Goal: Check status: Check status

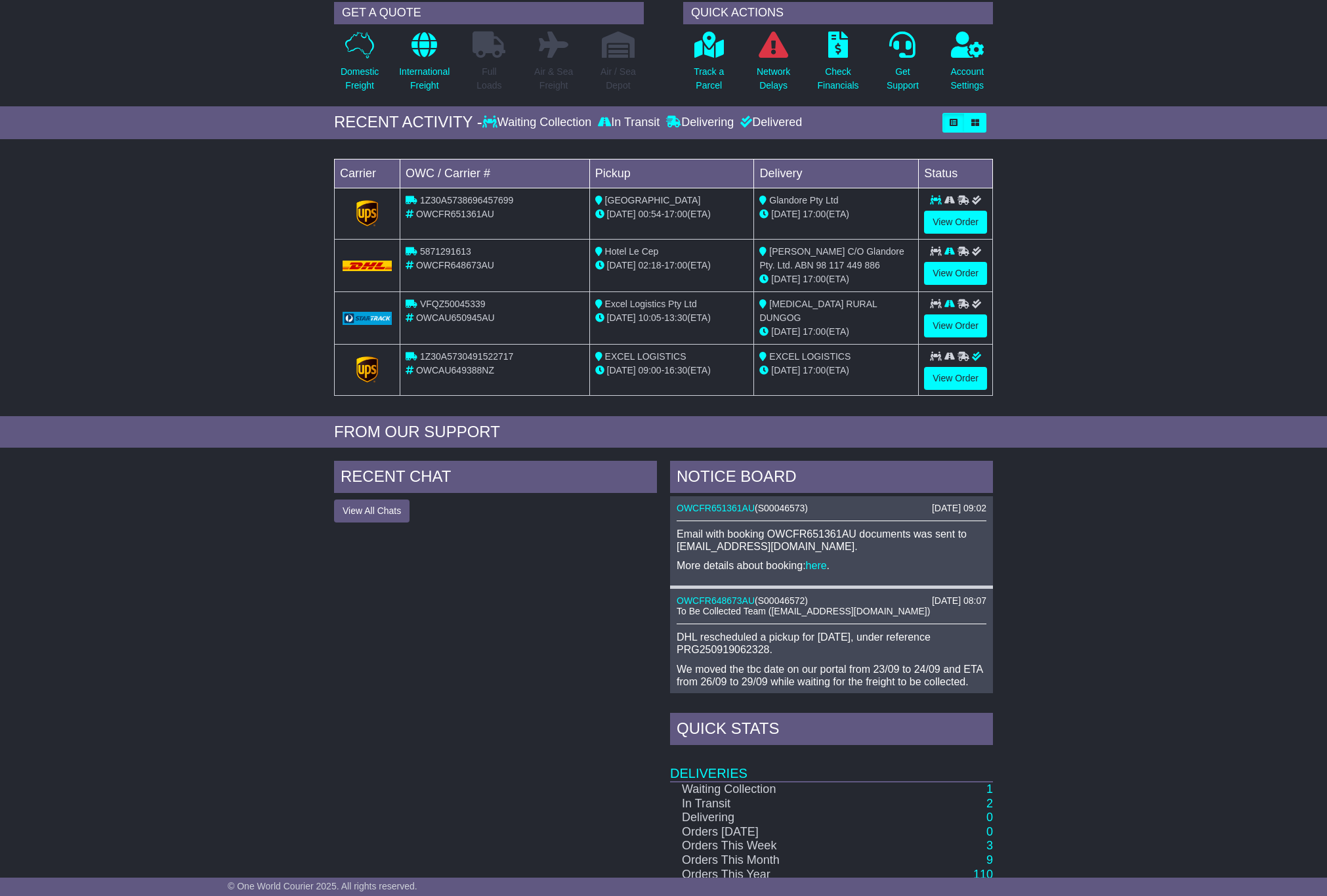
scroll to position [164, 0]
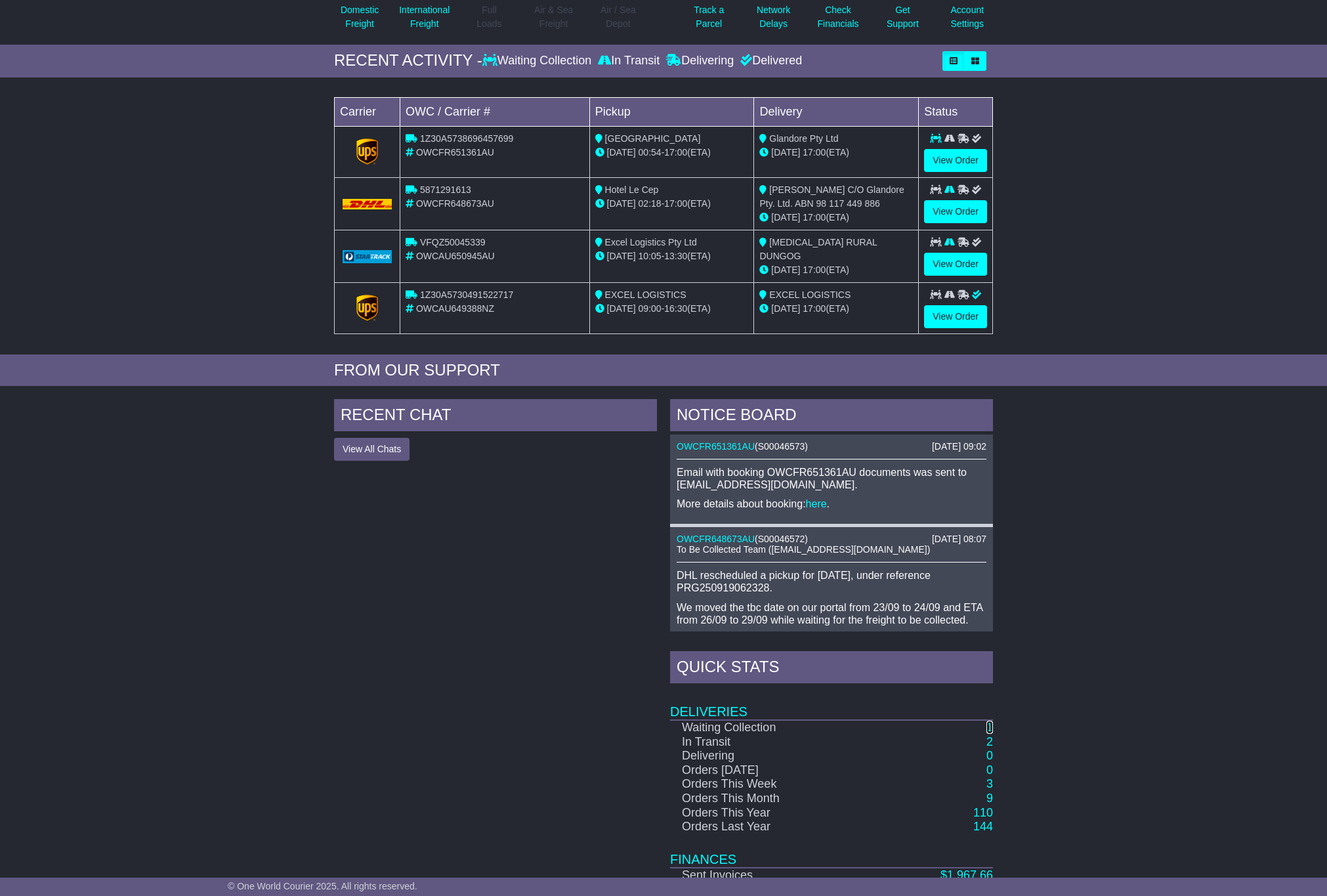
click at [993, 728] on link "1" at bounding box center [989, 727] width 6 height 13
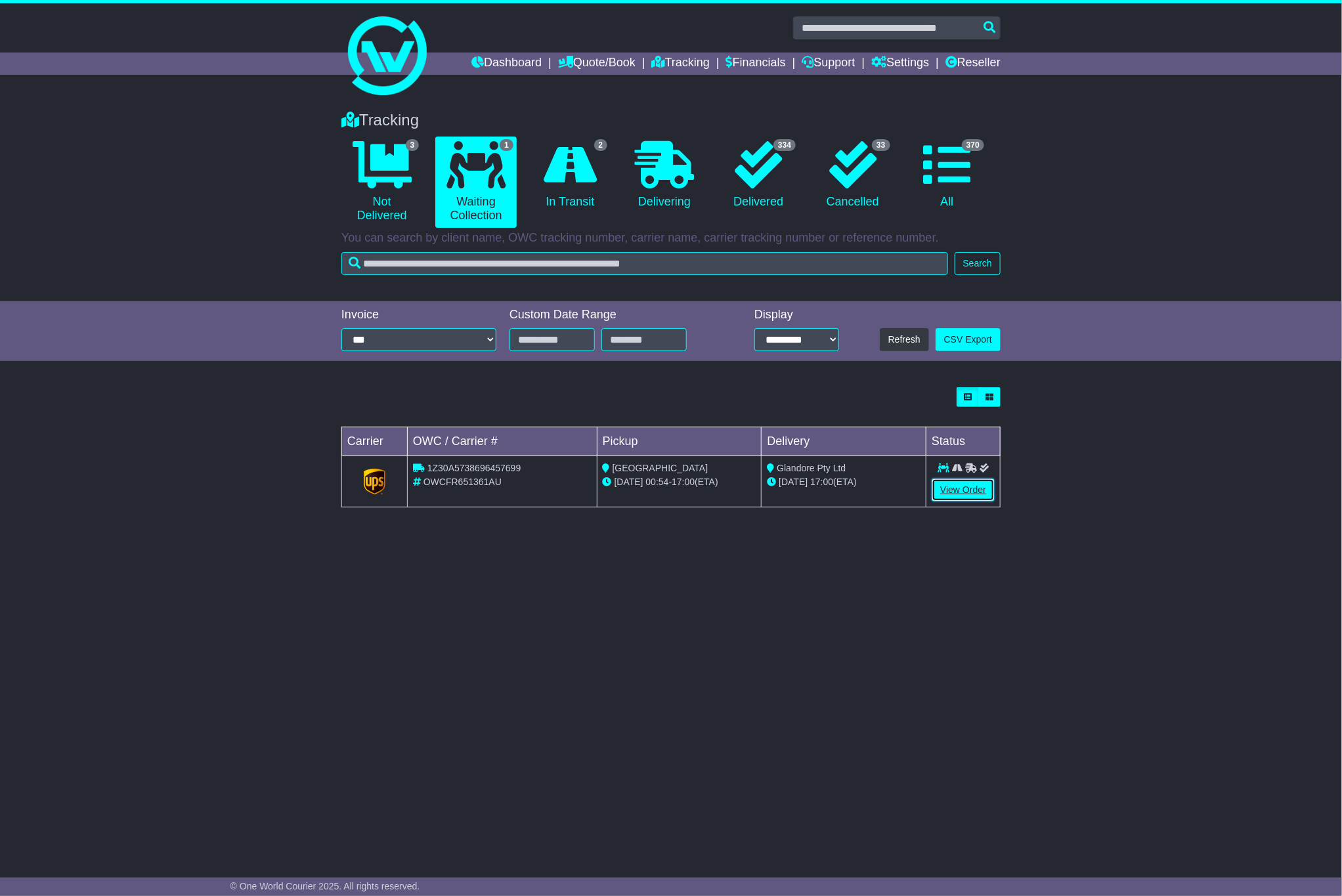
click at [973, 488] on link "View Order" at bounding box center [963, 490] width 63 height 23
